Goal: Information Seeking & Learning: Learn about a topic

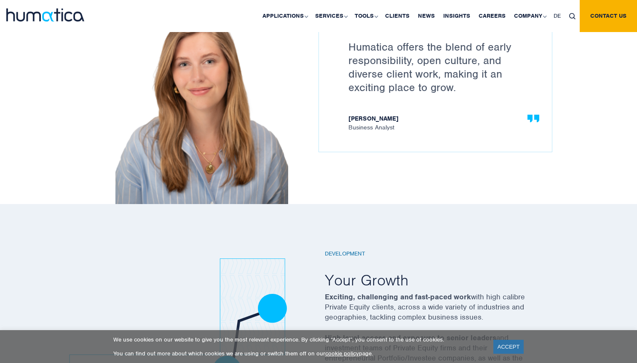
scroll to position [1189, 0]
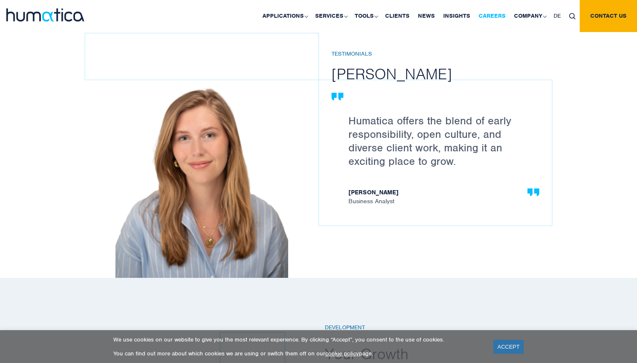
click at [490, 11] on link "Careers" at bounding box center [492, 16] width 35 height 32
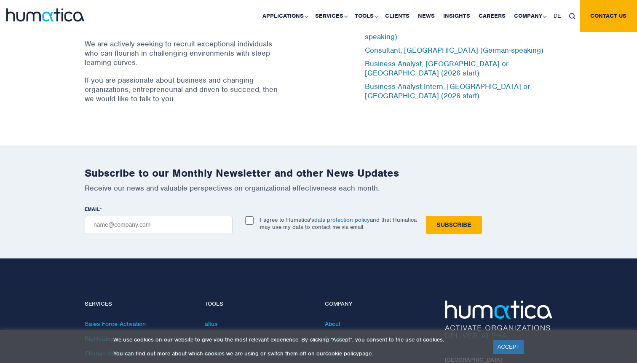
scroll to position [2742, 0]
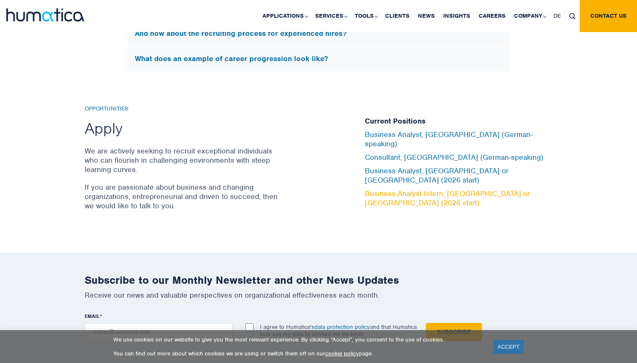
click at [385, 189] on link "Business Analyst Intern, [GEOGRAPHIC_DATA] or [GEOGRAPHIC_DATA] (2026 start)" at bounding box center [447, 198] width 165 height 19
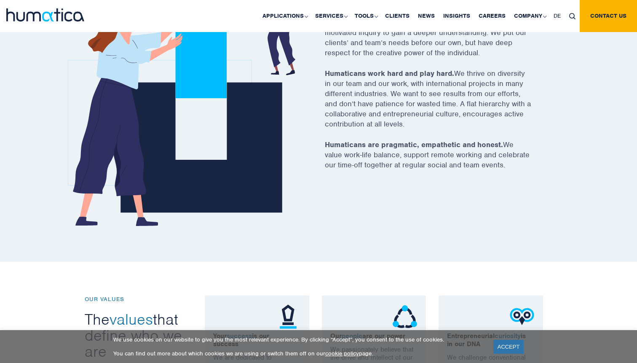
scroll to position [309, 0]
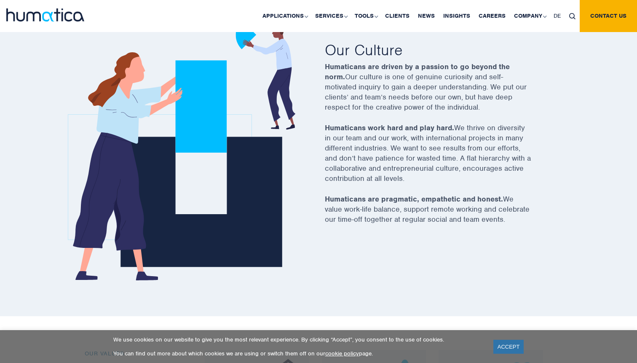
drag, startPoint x: 322, startPoint y: 66, endPoint x: 483, endPoint y: 303, distance: 286.2
click at [483, 303] on div "Join us Our Culture Humaticans are driven by a passion to go beyond the norm. O…" at bounding box center [318, 144] width 637 height 344
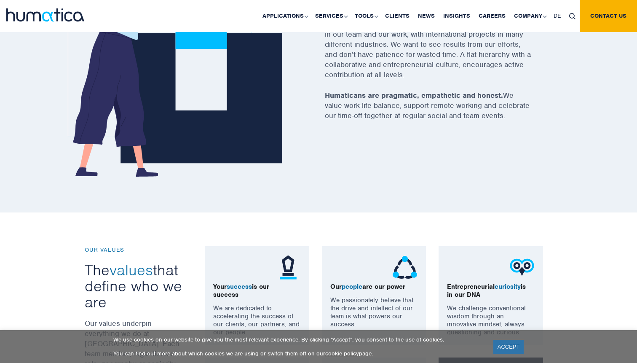
scroll to position [420, 0]
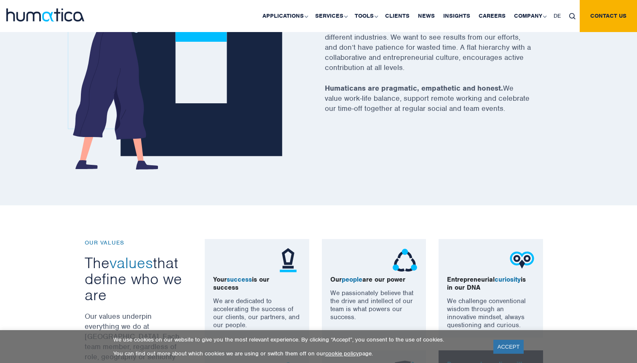
copy div "Humaticans are driven by a passion to go beyond the norm. Our culture is one of…"
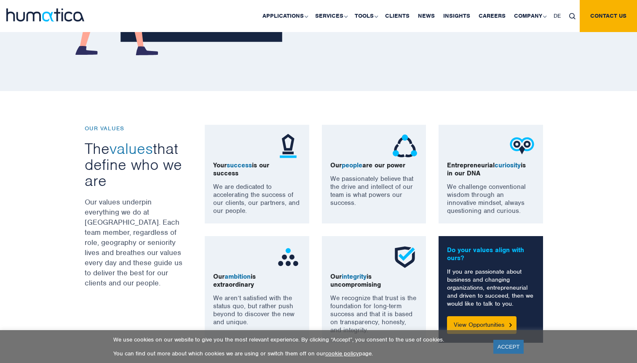
scroll to position [556, 0]
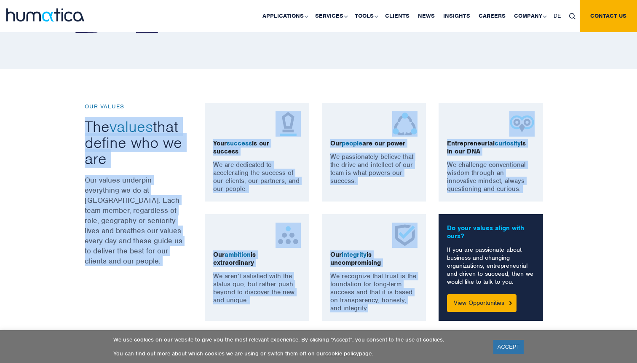
drag, startPoint x: 83, startPoint y: 128, endPoint x: 424, endPoint y: 310, distance: 386.7
click at [424, 310] on div "OUR VALUES The values that define who we are Our values underpin everything we …" at bounding box center [318, 212] width 480 height 218
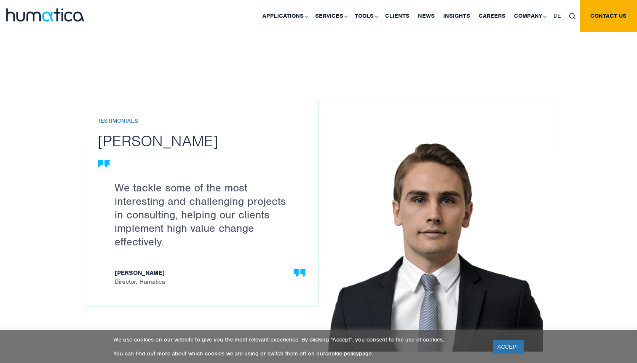
scroll to position [847, 0]
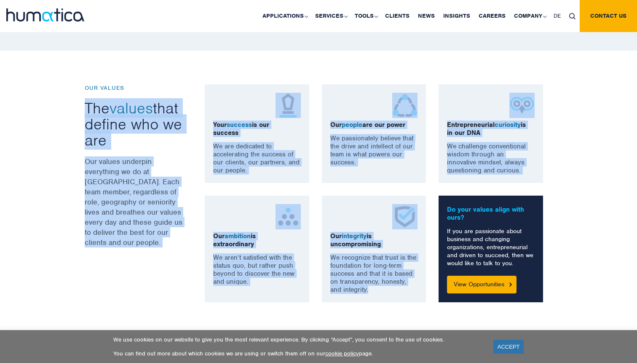
copy div "The values that define who we are Our values underpin everything we do at Humat…"
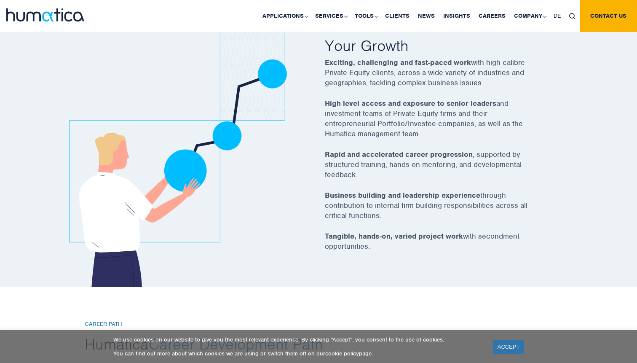
scroll to position [1497, 0]
drag, startPoint x: 322, startPoint y: 47, endPoint x: 460, endPoint y: 264, distance: 257.7
click at [460, 264] on div "Development Your Growth Exciting, challenging and fast-paced work with high cal…" at bounding box center [439, 151] width 240 height 271
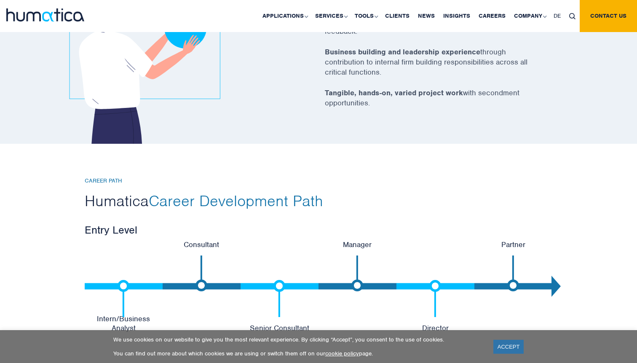
scroll to position [1645, 0]
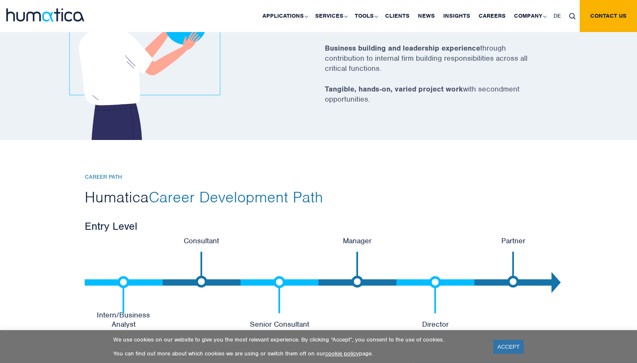
copy div "Your Growth Exciting, challenging and fast-paced work with high calibre Private…"
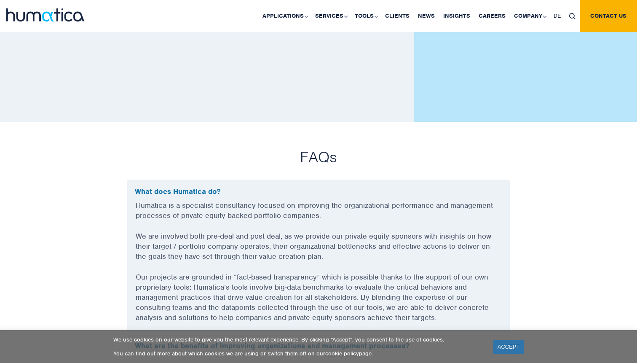
scroll to position [2292, 0]
